Goal: Find specific page/section: Find specific page/section

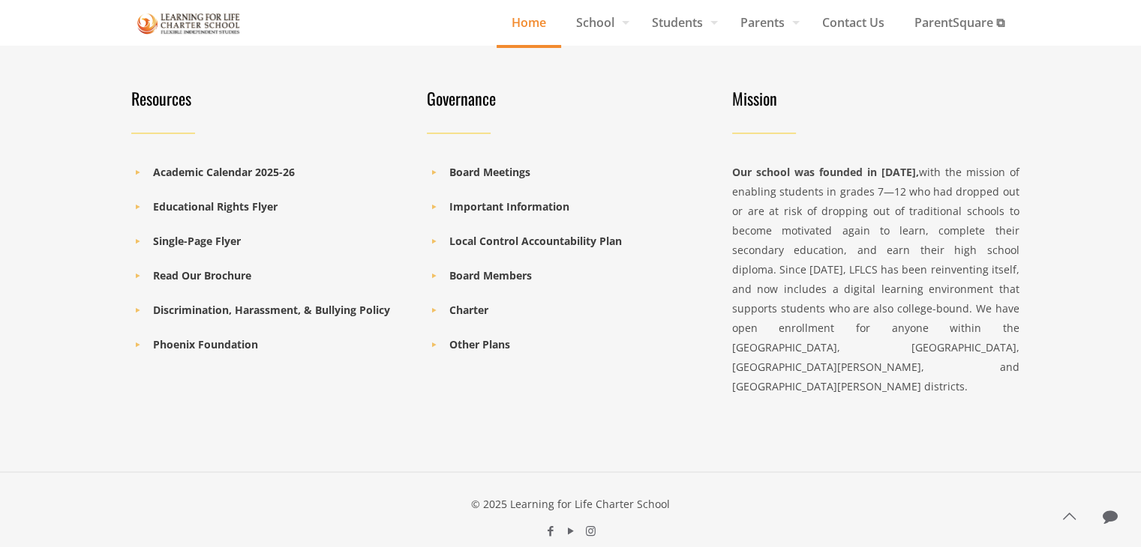
scroll to position [2001, 0]
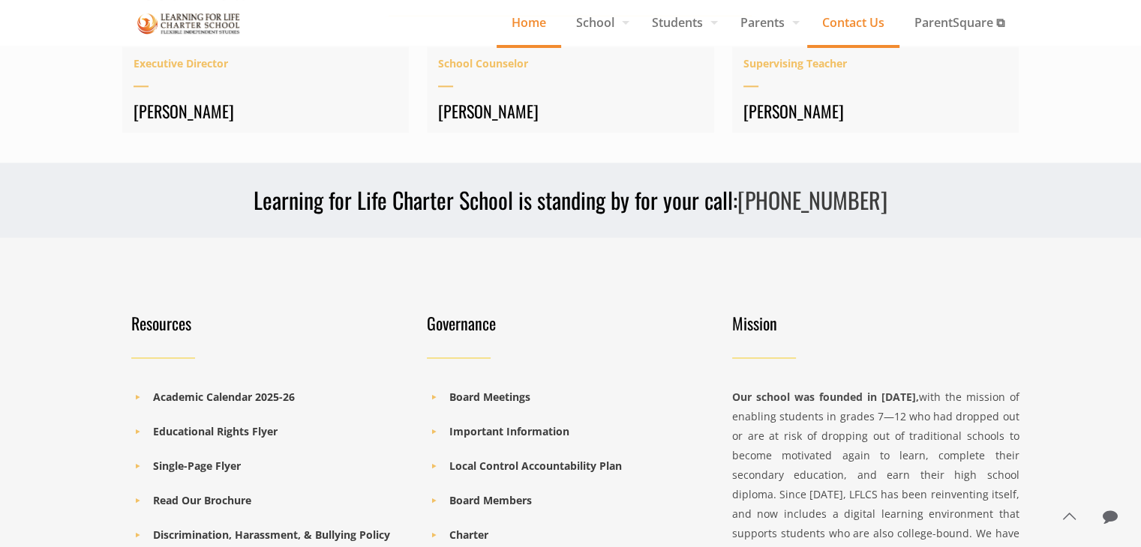
click at [846, 28] on span "Contact Us" at bounding box center [853, 22] width 92 height 22
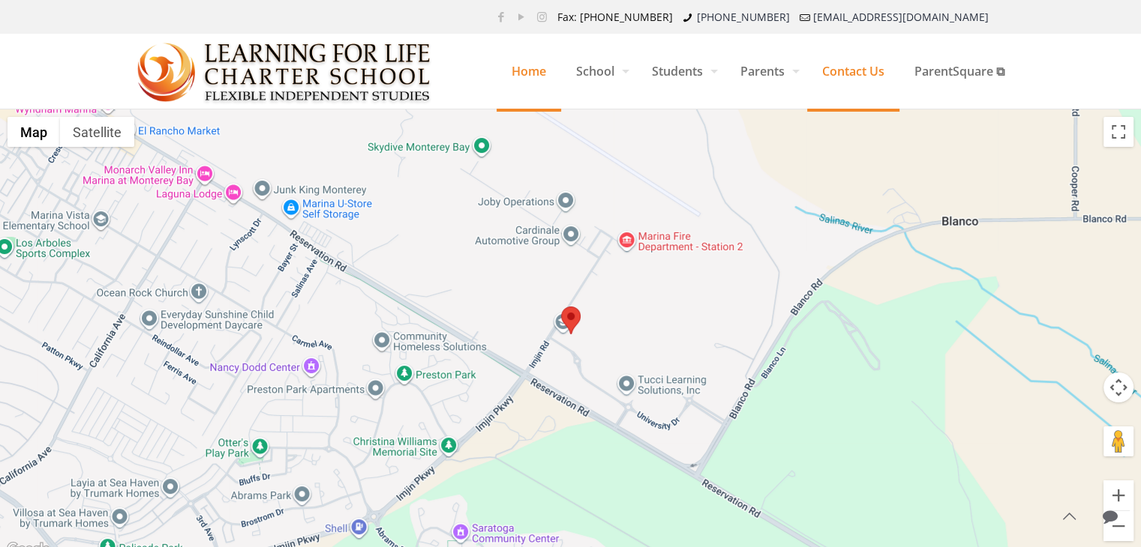
click at [525, 65] on span "Home" at bounding box center [528, 71] width 64 height 45
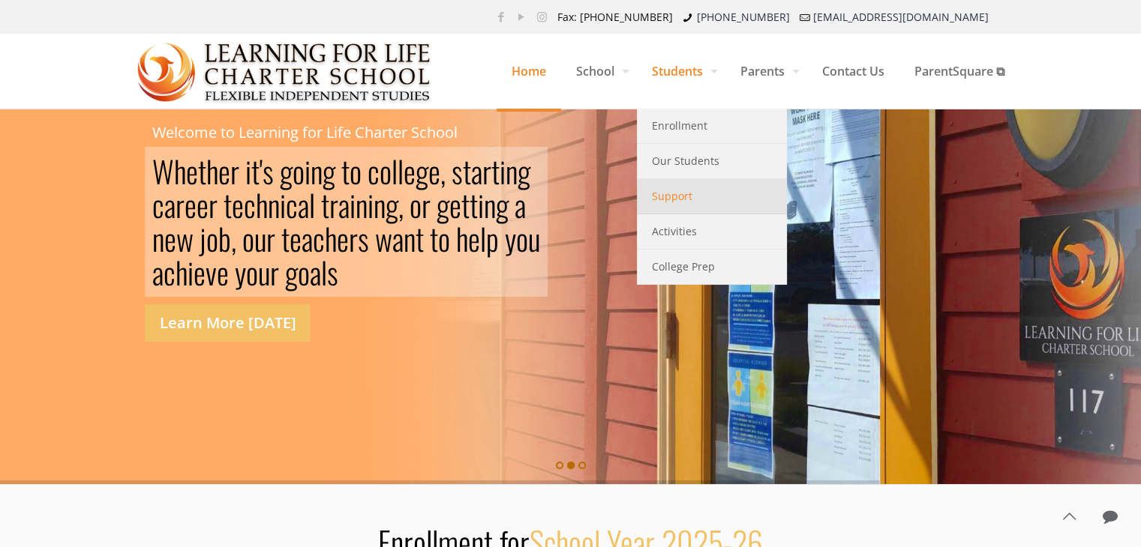
click at [670, 194] on span "Support" at bounding box center [672, 196] width 40 height 19
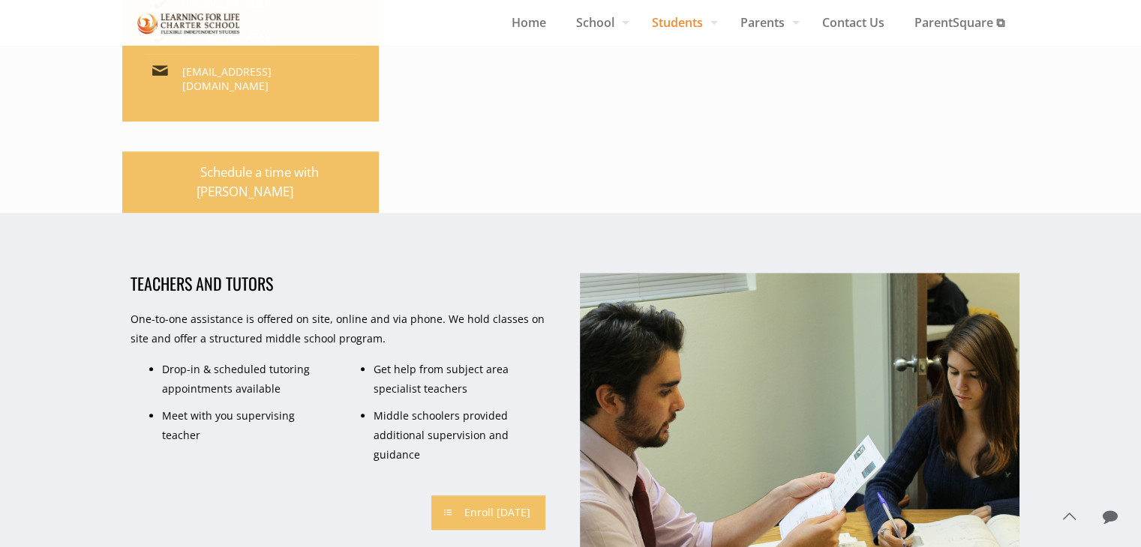
scroll to position [2025, 0]
